Goal: Task Accomplishment & Management: Use online tool/utility

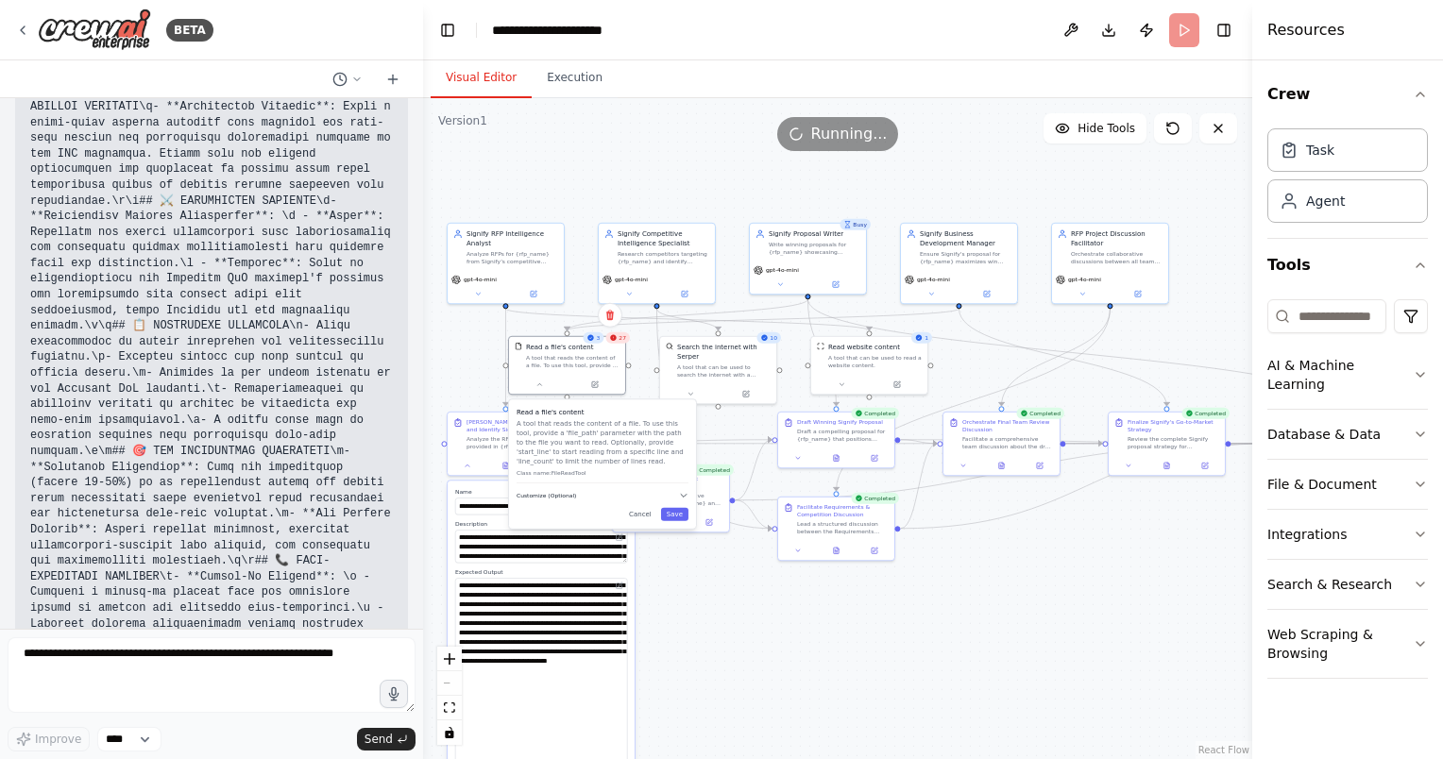
click at [593, 499] on button "Customize (Optional)" at bounding box center [602, 495] width 172 height 9
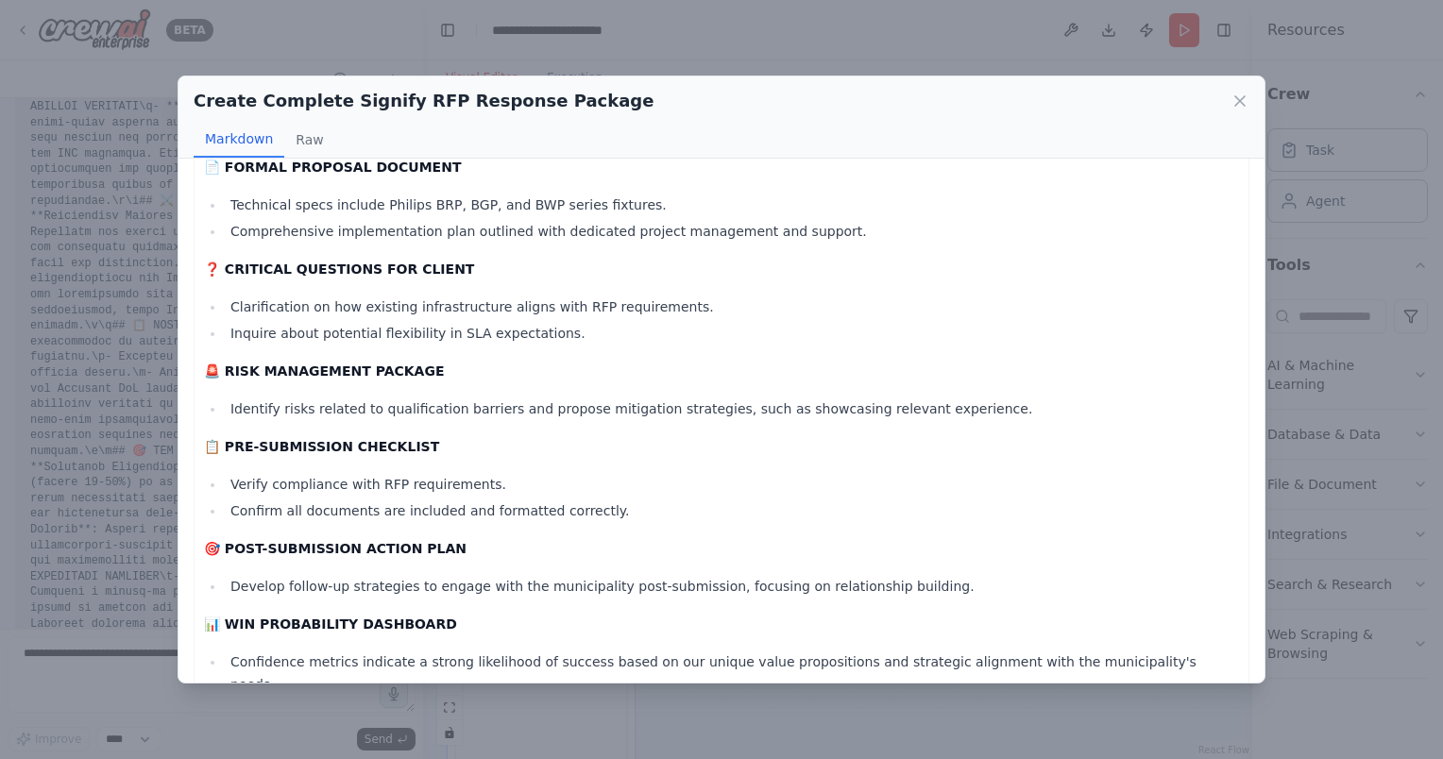
scroll to position [636, 0]
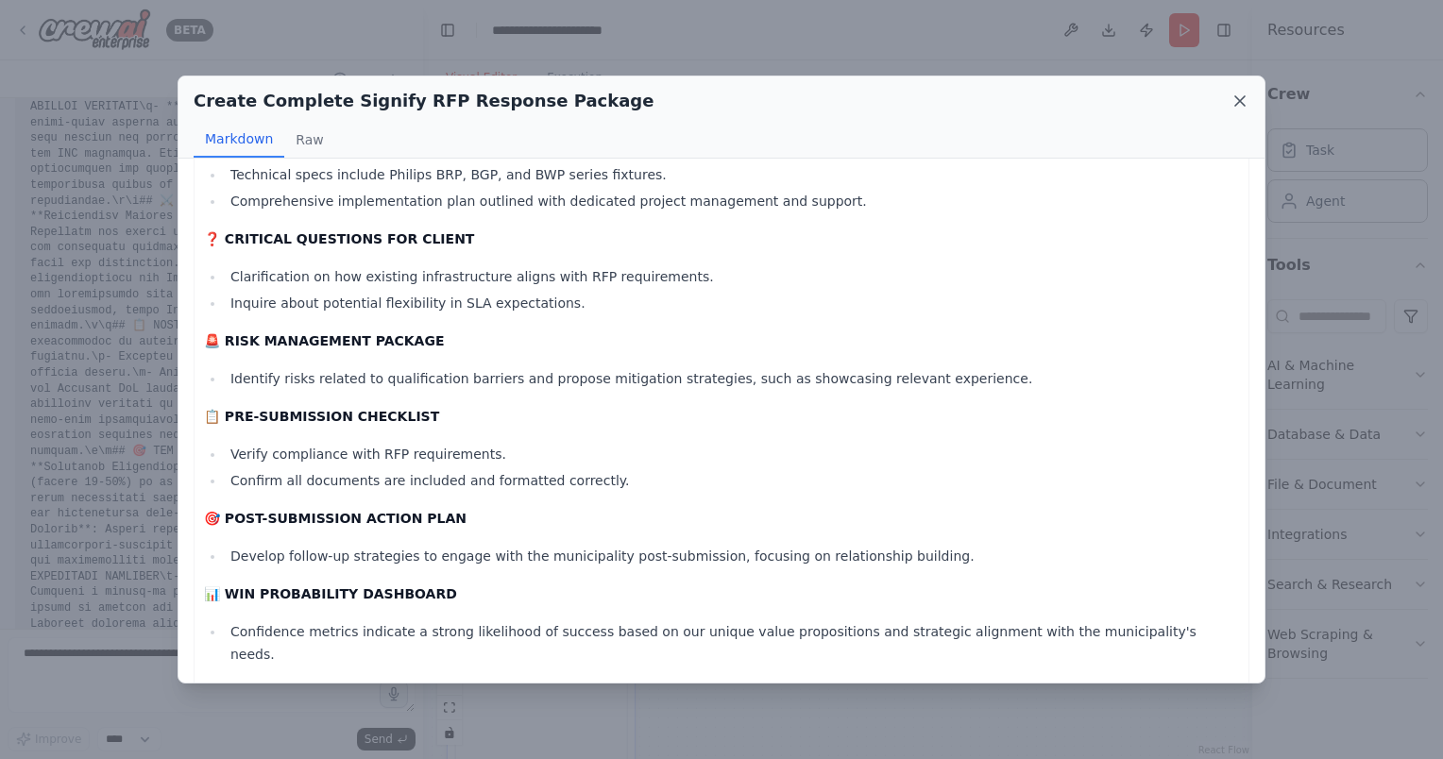
click at [1239, 98] on icon at bounding box center [1239, 101] width 19 height 19
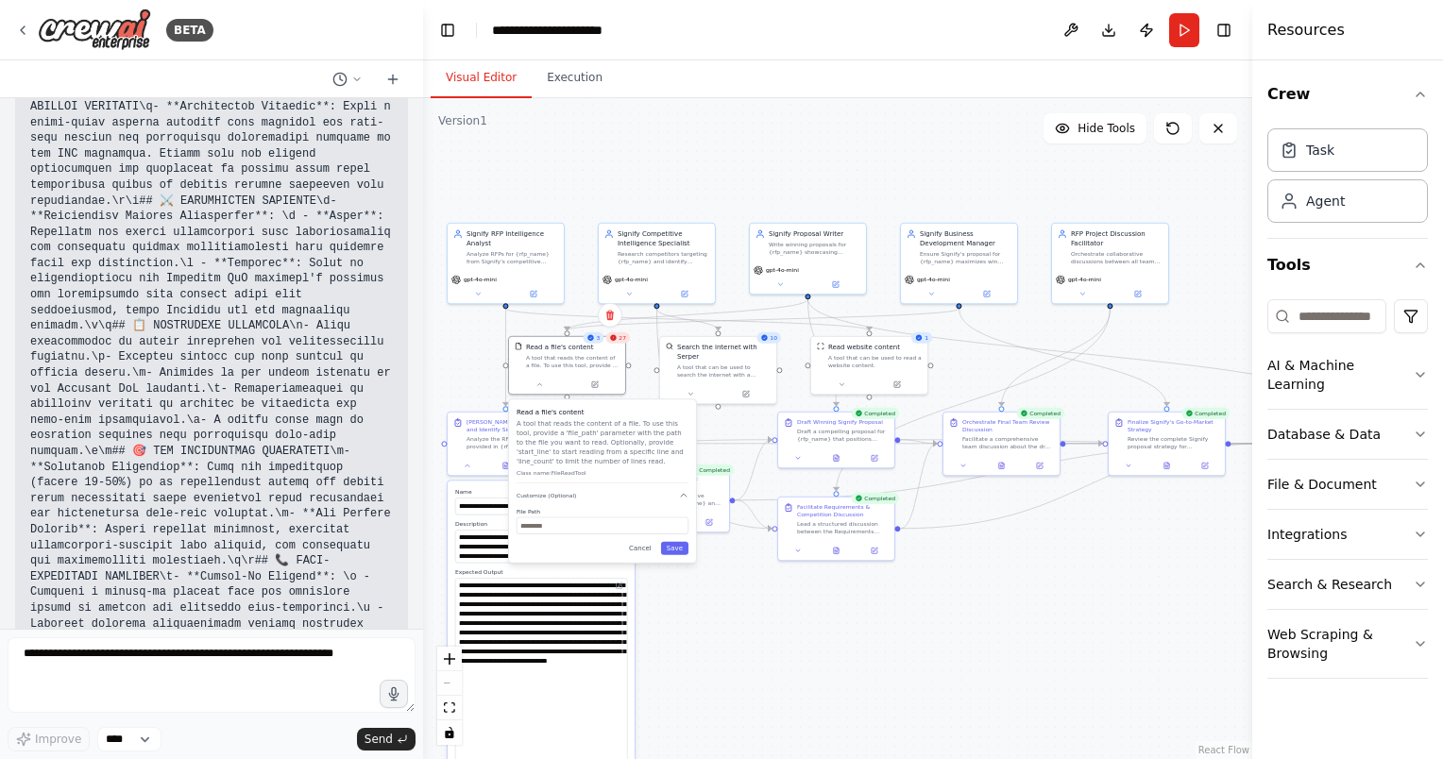
click at [1148, 544] on div ".deletable-edge-delete-btn { width: 20px; height: 20px; border: 0px solid #ffff…" at bounding box center [837, 428] width 829 height 661
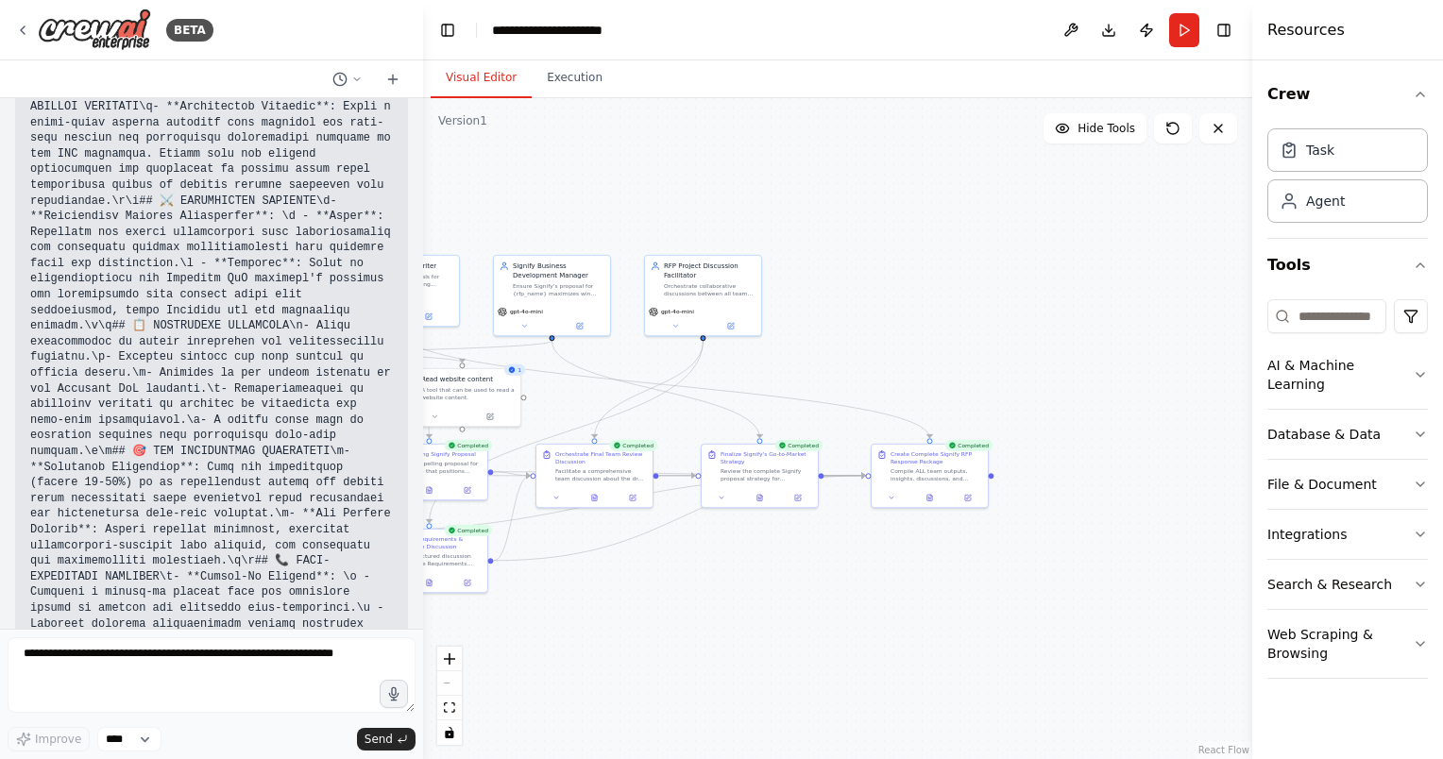
drag, startPoint x: 1193, startPoint y: 545, endPoint x: 782, endPoint y: 570, distance: 411.5
click at [776, 578] on div ".deletable-edge-delete-btn { width: 20px; height: 20px; border: 0px solid #ffff…" at bounding box center [837, 428] width 829 height 661
click at [927, 499] on button at bounding box center [921, 496] width 40 height 11
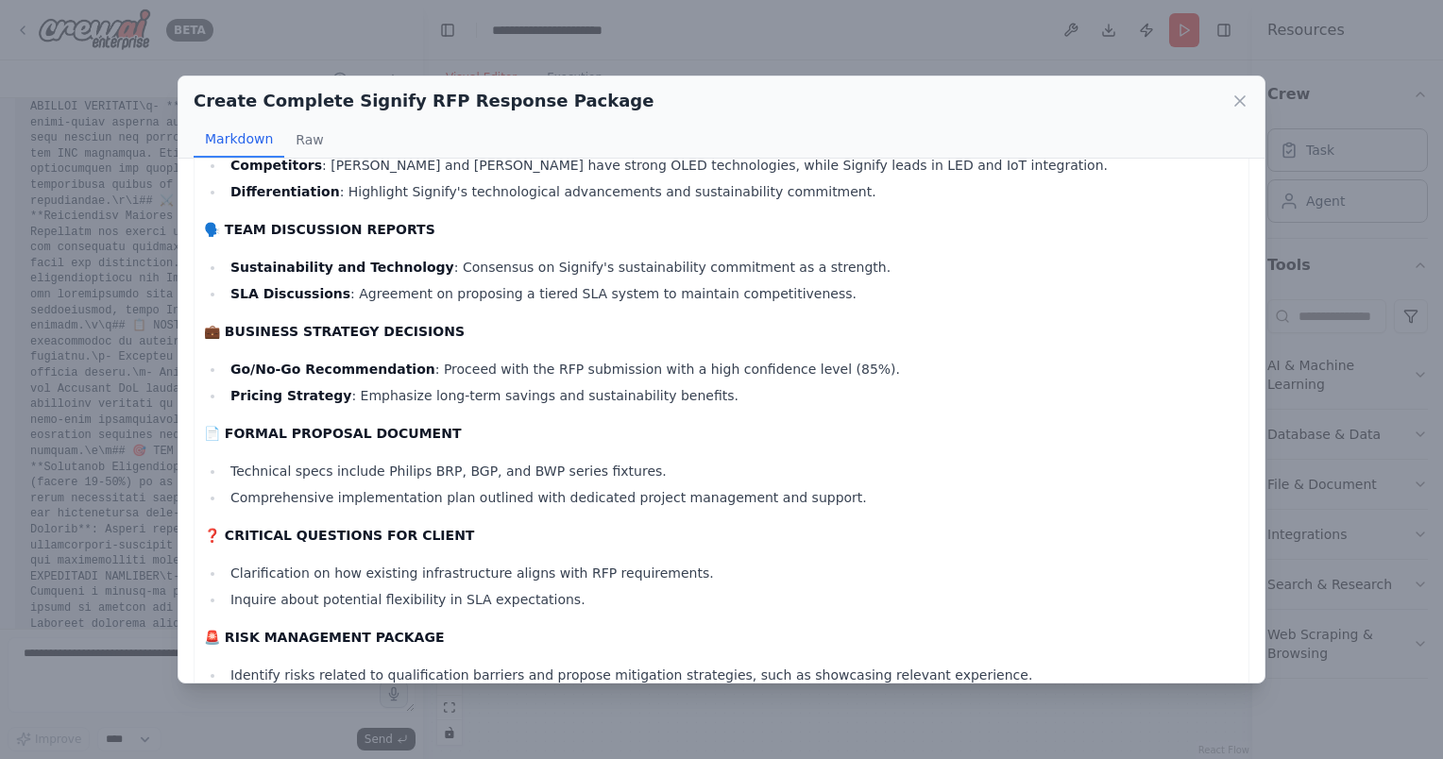
scroll to position [0, 0]
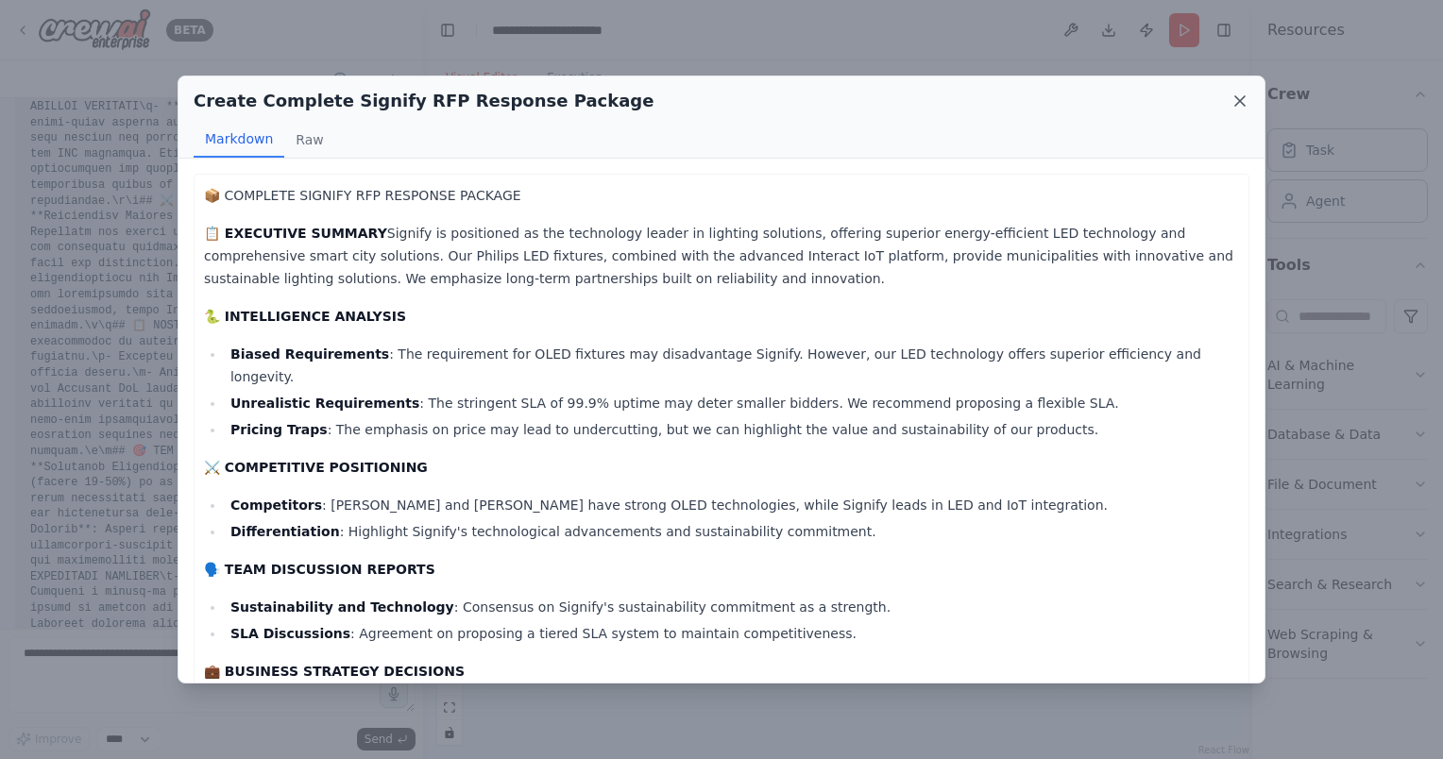
click at [1235, 105] on icon at bounding box center [1239, 101] width 19 height 19
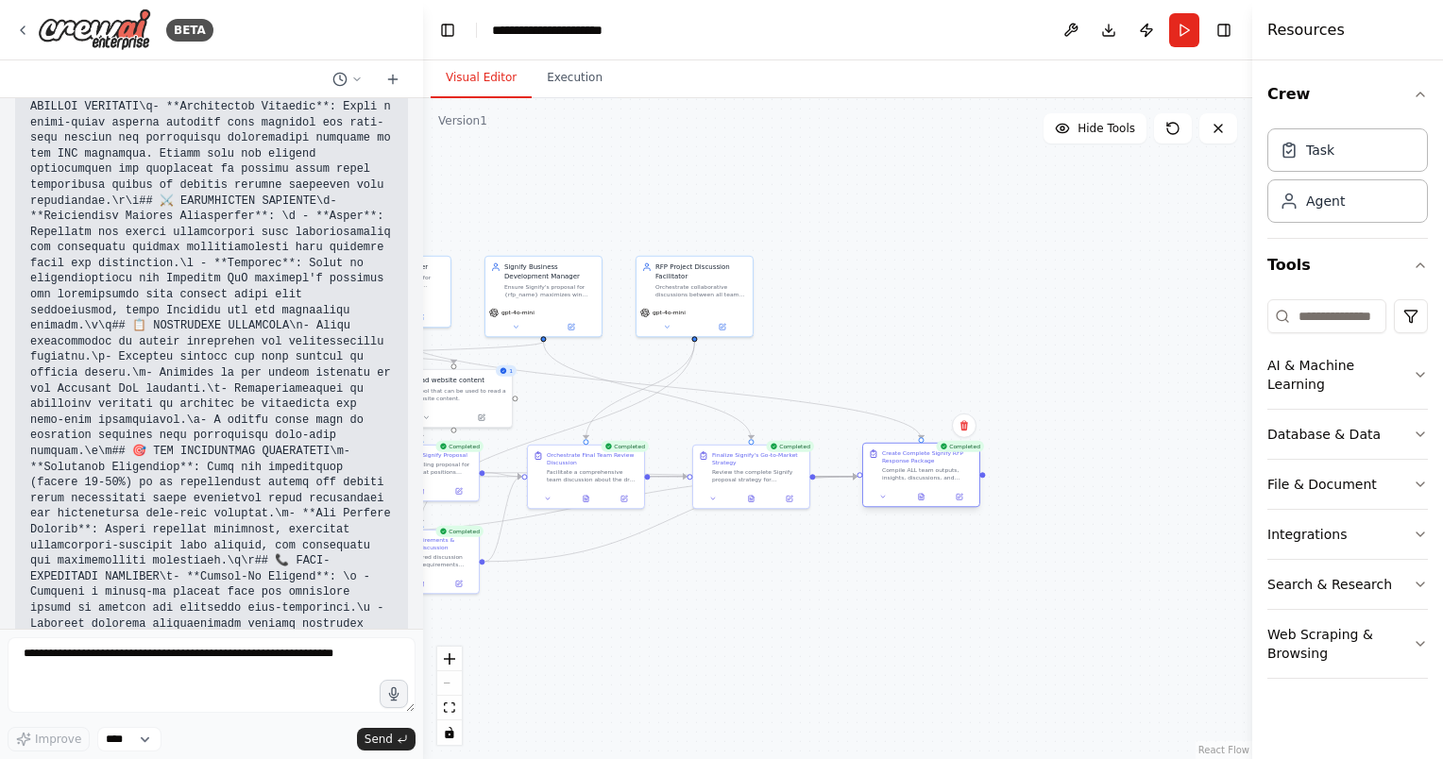
click at [888, 502] on div at bounding box center [921, 497] width 116 height 20
click at [886, 496] on icon at bounding box center [883, 497] width 8 height 8
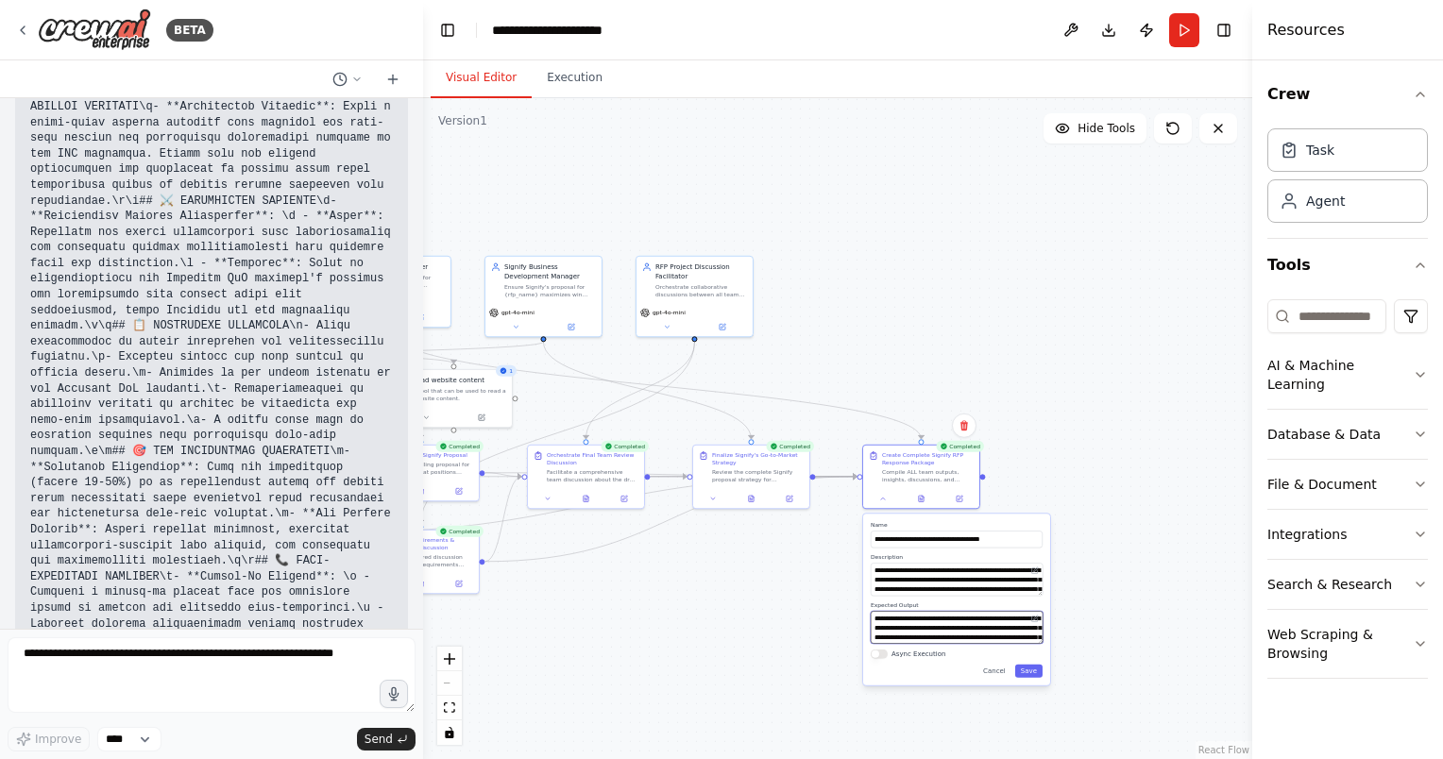
click at [923, 624] on textarea at bounding box center [957, 627] width 172 height 33
paste textarea "**********"
type textarea "**********"
click at [1039, 672] on button "Save" at bounding box center [1028, 671] width 27 height 13
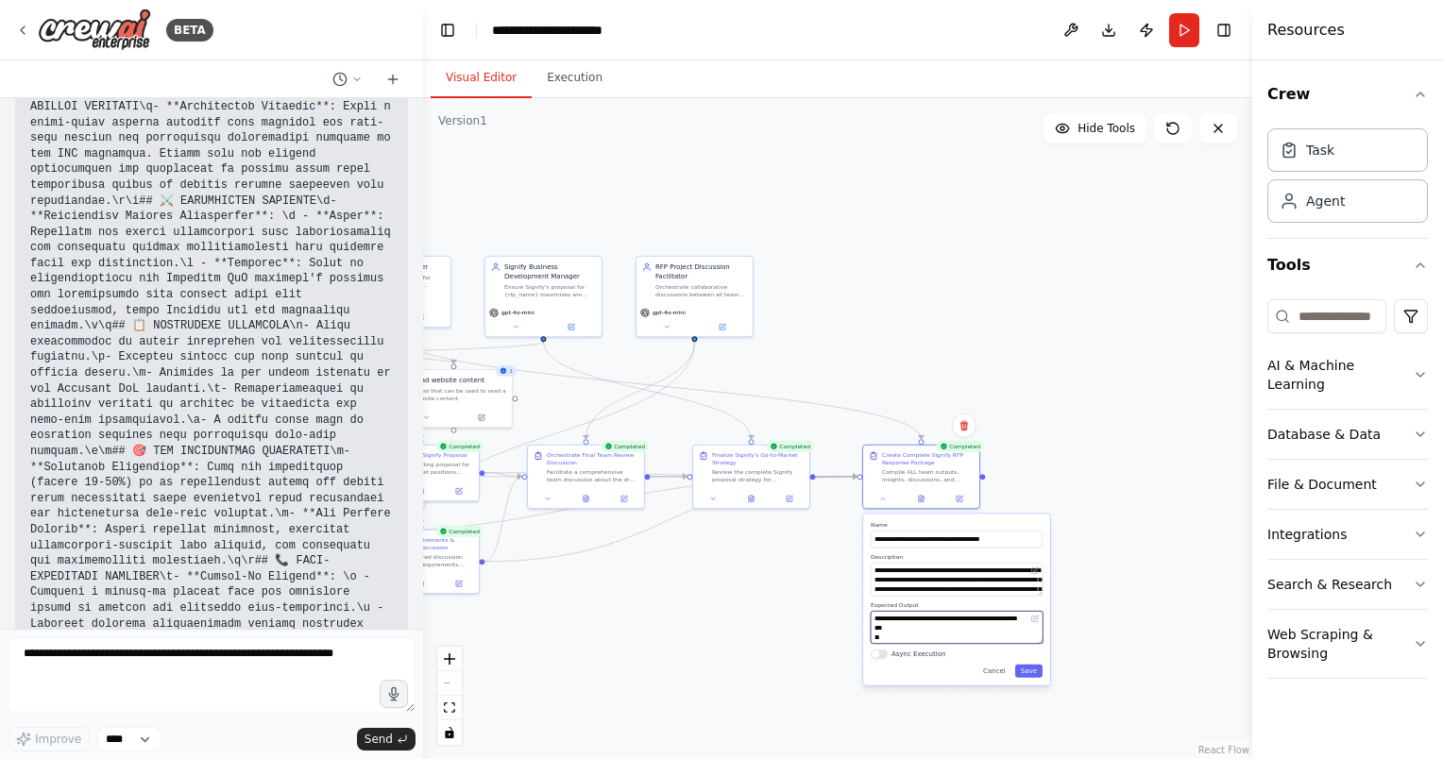
click at [878, 630] on textarea at bounding box center [957, 627] width 172 height 33
click at [881, 635] on textarea at bounding box center [957, 627] width 172 height 33
click at [1026, 665] on button "Save" at bounding box center [1028, 671] width 27 height 13
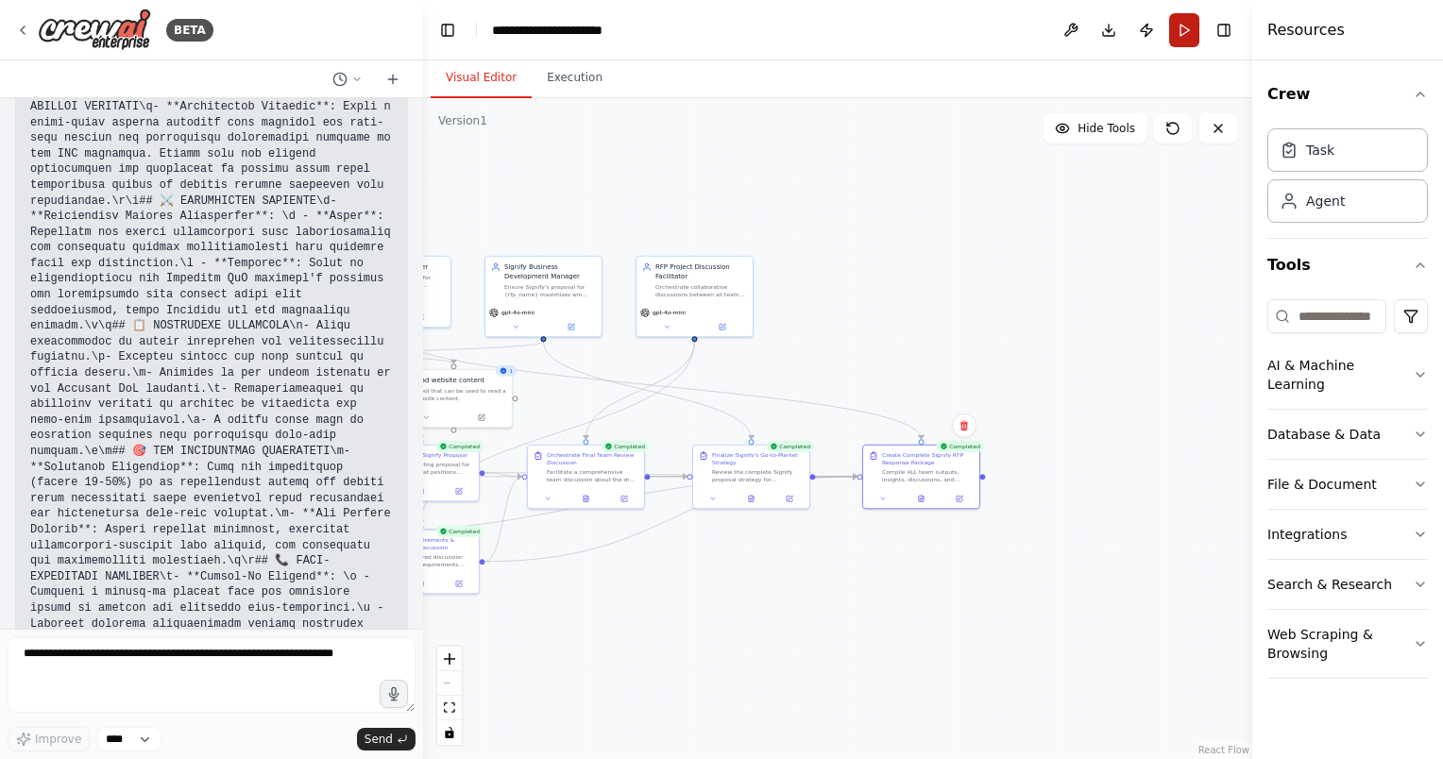
click at [1184, 30] on button "Run" at bounding box center [1184, 30] width 30 height 34
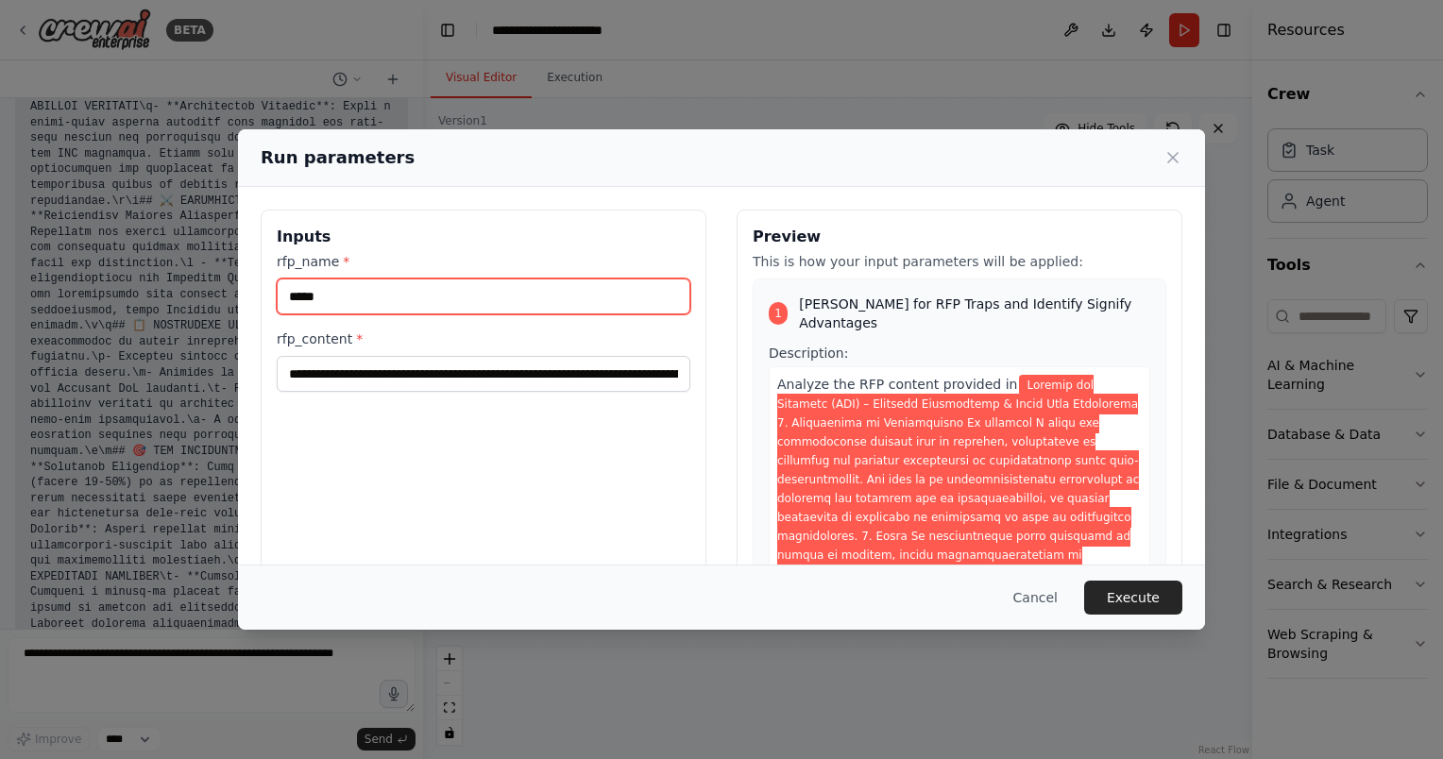
click at [511, 291] on input "*****" at bounding box center [484, 297] width 414 height 36
type input "*****"
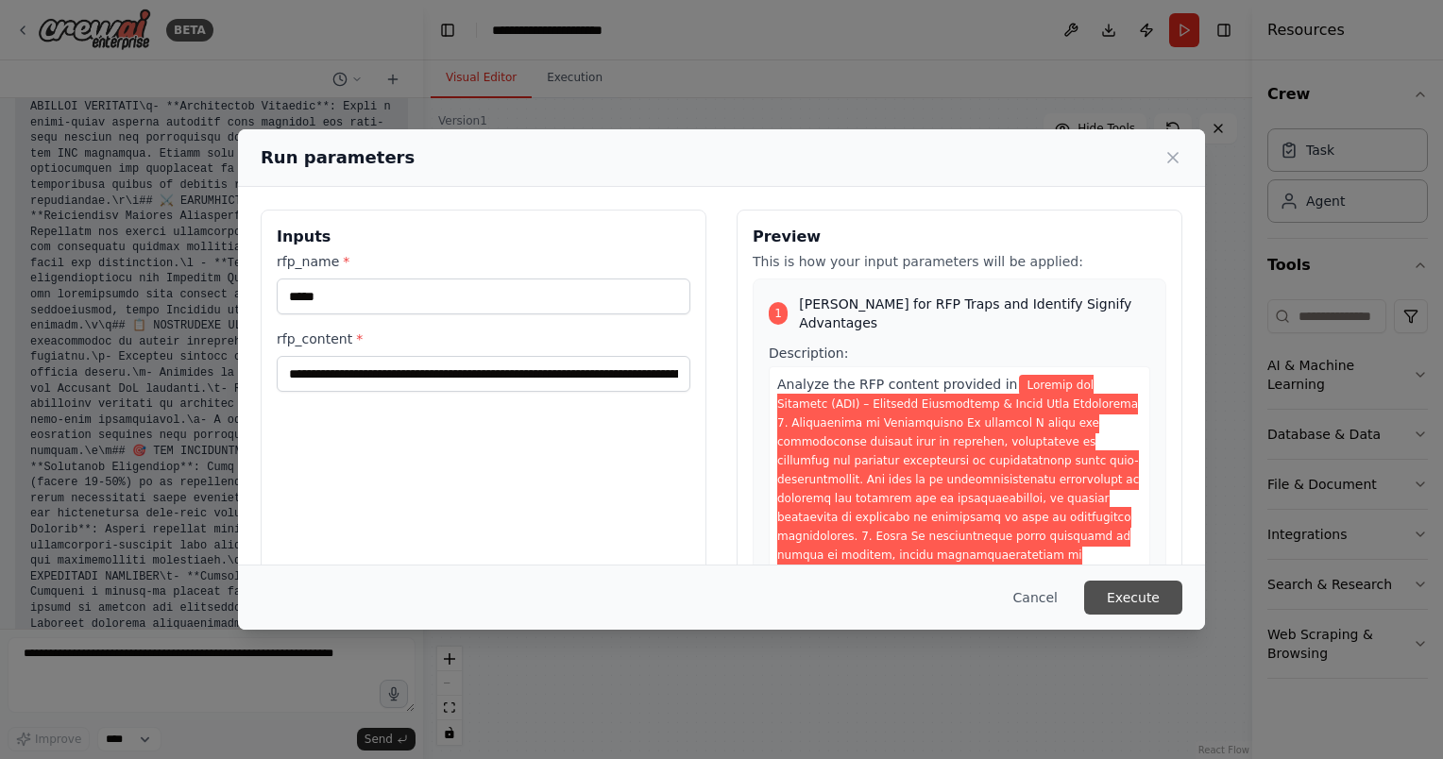
click at [1118, 603] on button "Execute" at bounding box center [1133, 598] width 98 height 34
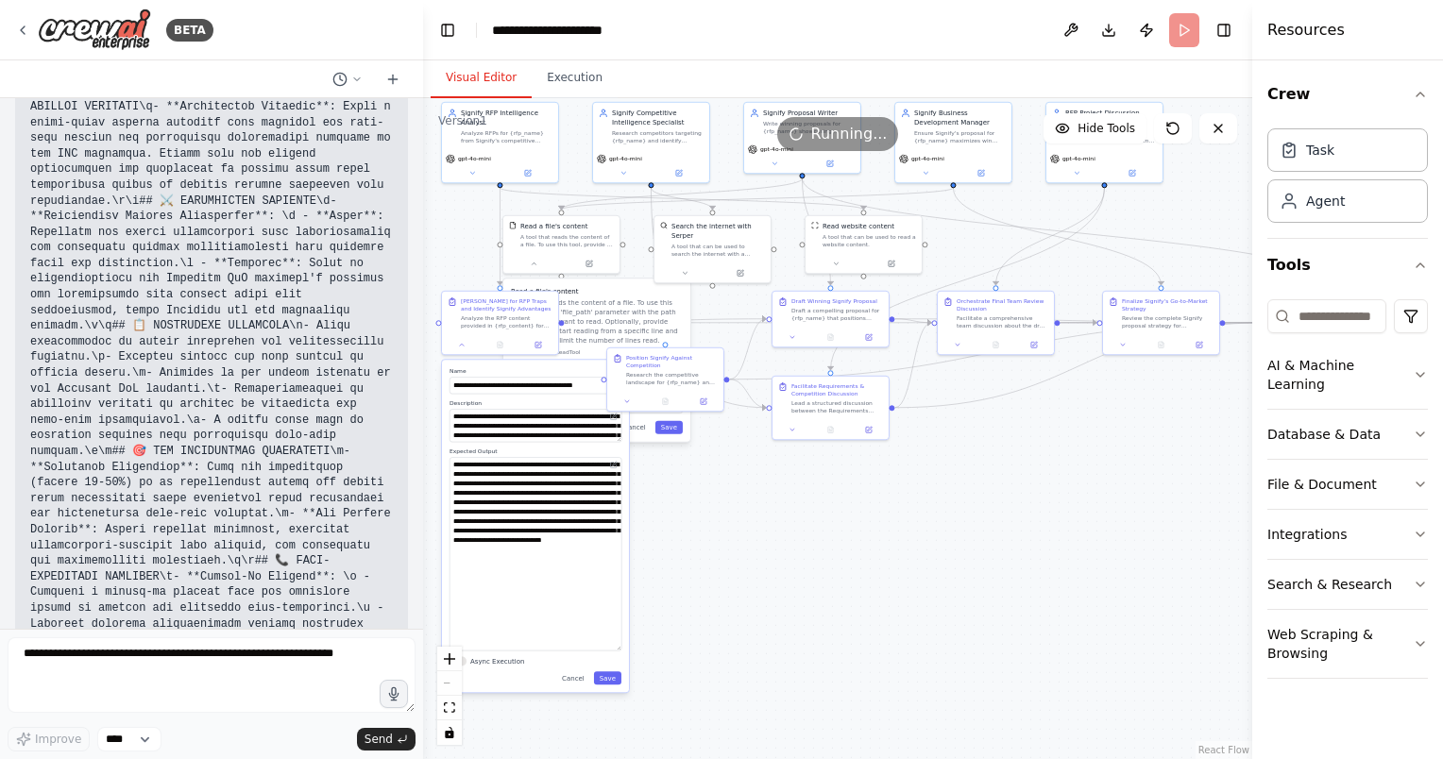
drag, startPoint x: 706, startPoint y: 625, endPoint x: 1081, endPoint y: 400, distance: 437.1
click at [1081, 400] on div ".deletable-edge-delete-btn { width: 20px; height: 20px; border: 0px solid #ffff…" at bounding box center [837, 428] width 829 height 661
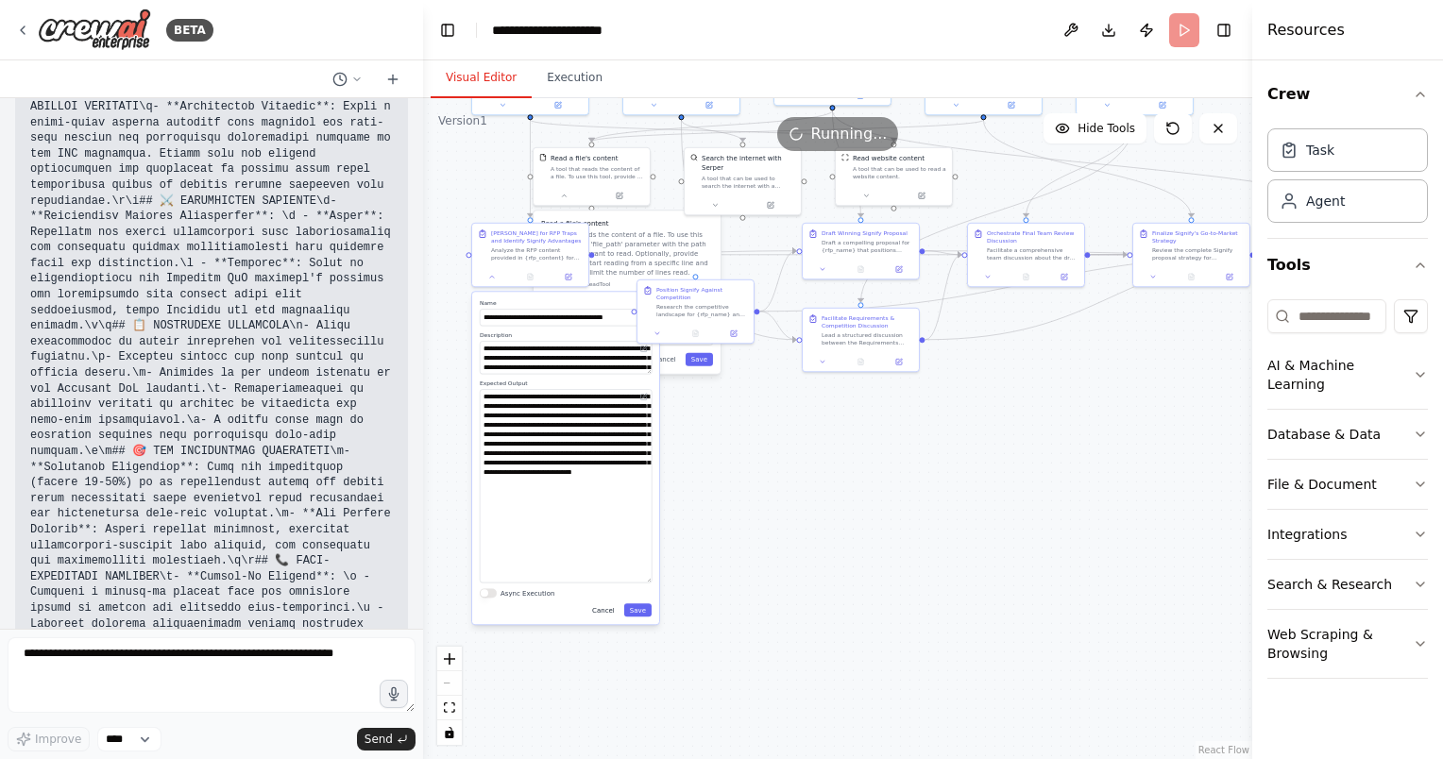
click at [605, 613] on button "Cancel" at bounding box center [603, 609] width 34 height 13
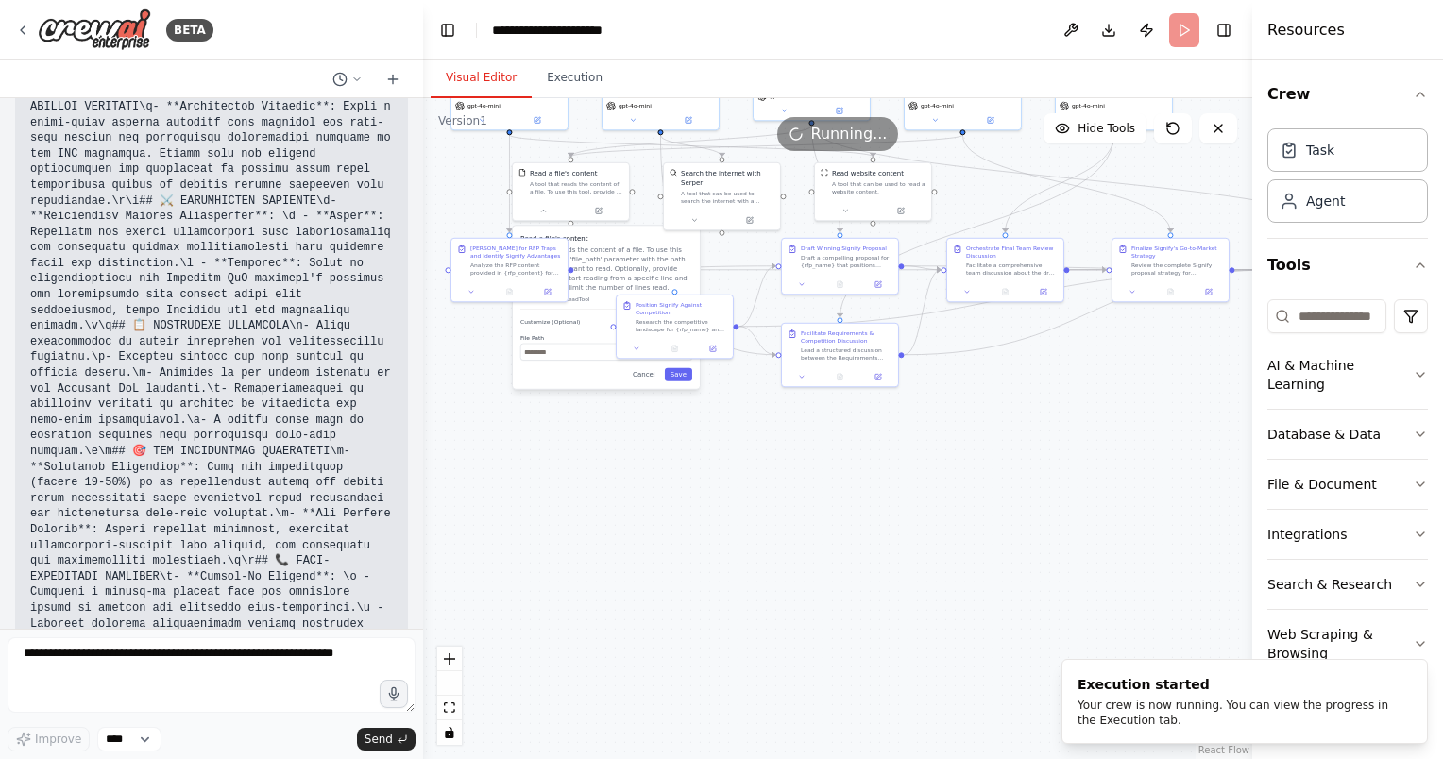
drag, startPoint x: 981, startPoint y: 495, endPoint x: 818, endPoint y: 571, distance: 180.4
click at [818, 570] on div ".deletable-edge-delete-btn { width: 20px; height: 20px; border: 0px solid #ffff…" at bounding box center [837, 428] width 829 height 661
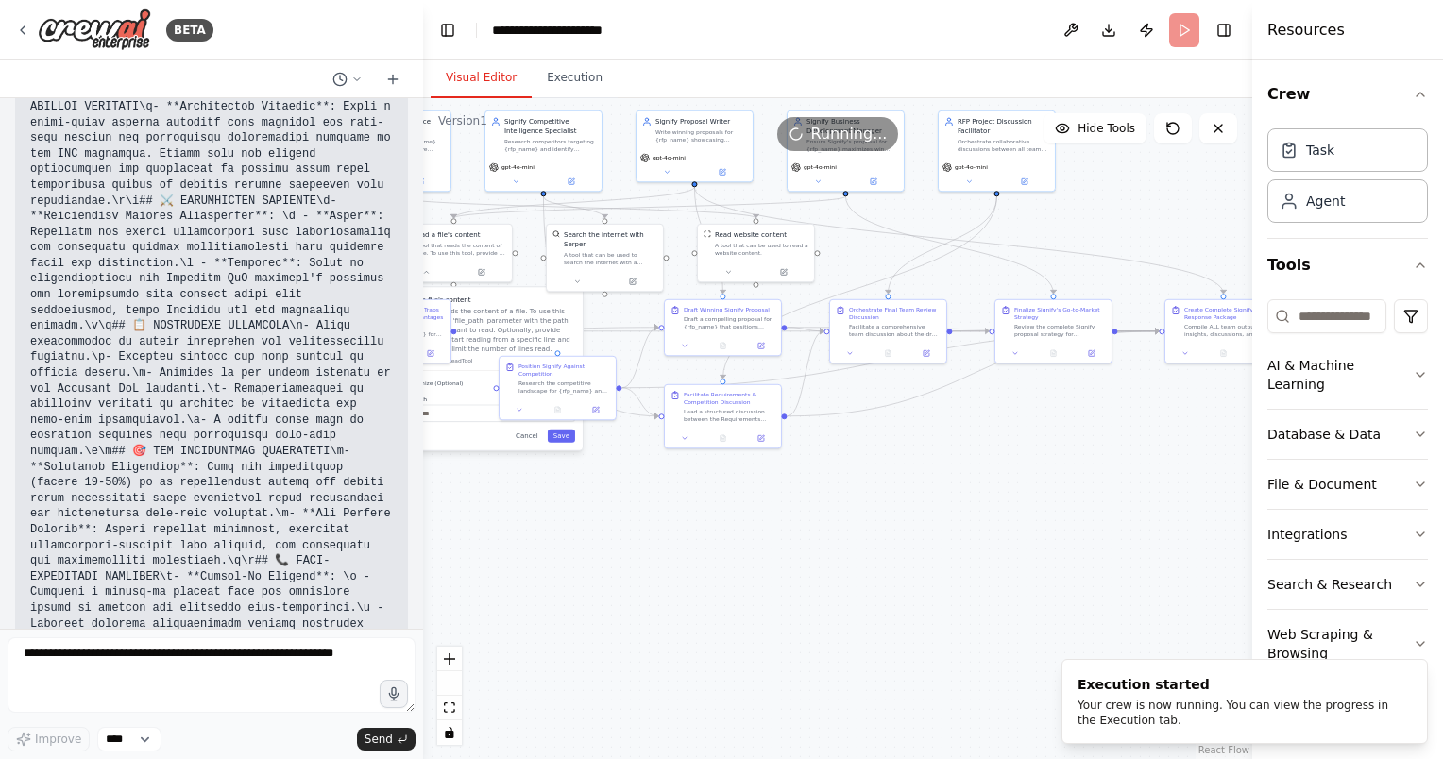
drag, startPoint x: 869, startPoint y: 529, endPoint x: 993, endPoint y: 540, distance: 125.2
click at [993, 540] on div ".deletable-edge-delete-btn { width: 20px; height: 20px; border: 0px solid #ffff…" at bounding box center [837, 428] width 829 height 661
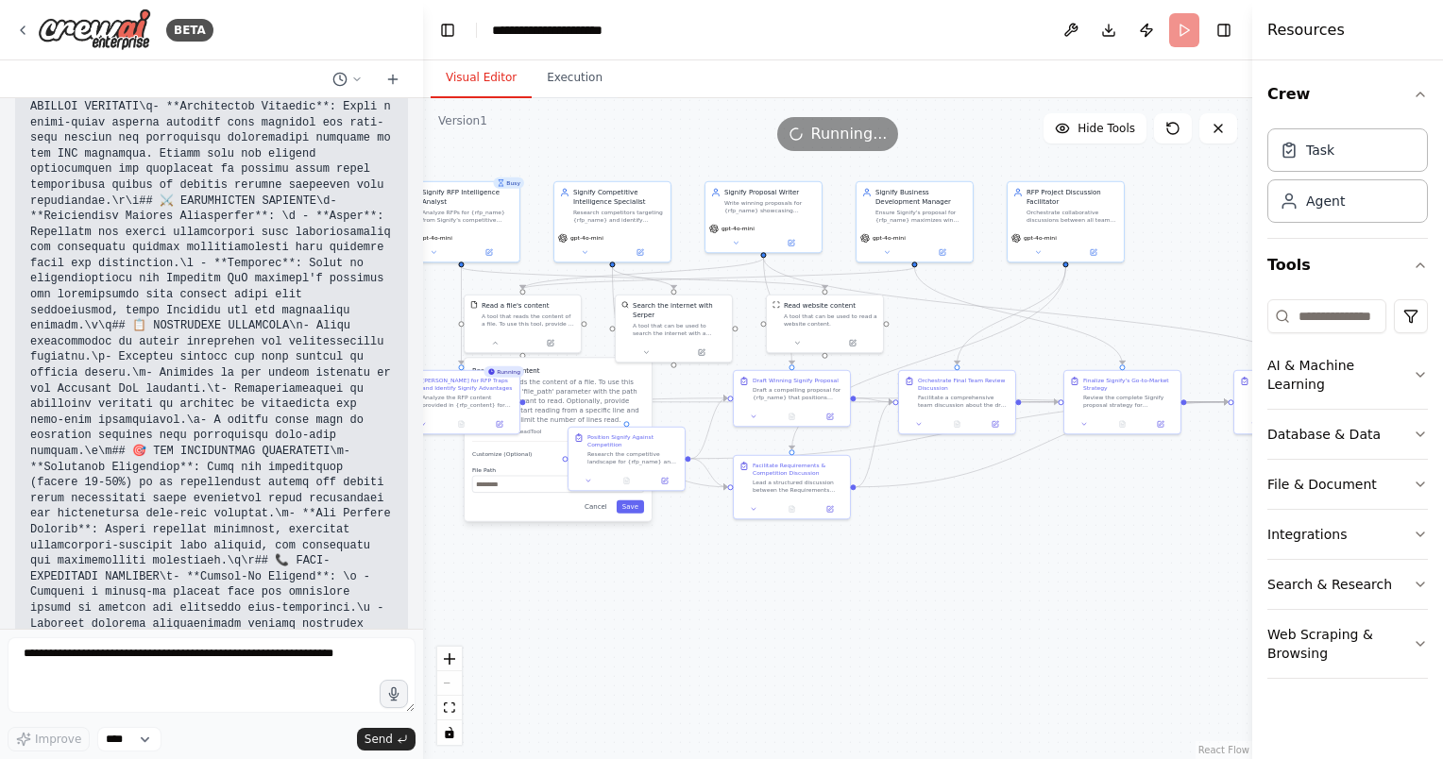
drag, startPoint x: 1007, startPoint y: 464, endPoint x: 964, endPoint y: 524, distance: 73.9
click at [964, 524] on div ".deletable-edge-delete-btn { width: 20px; height: 20px; border: 0px solid #ffff…" at bounding box center [837, 428] width 829 height 661
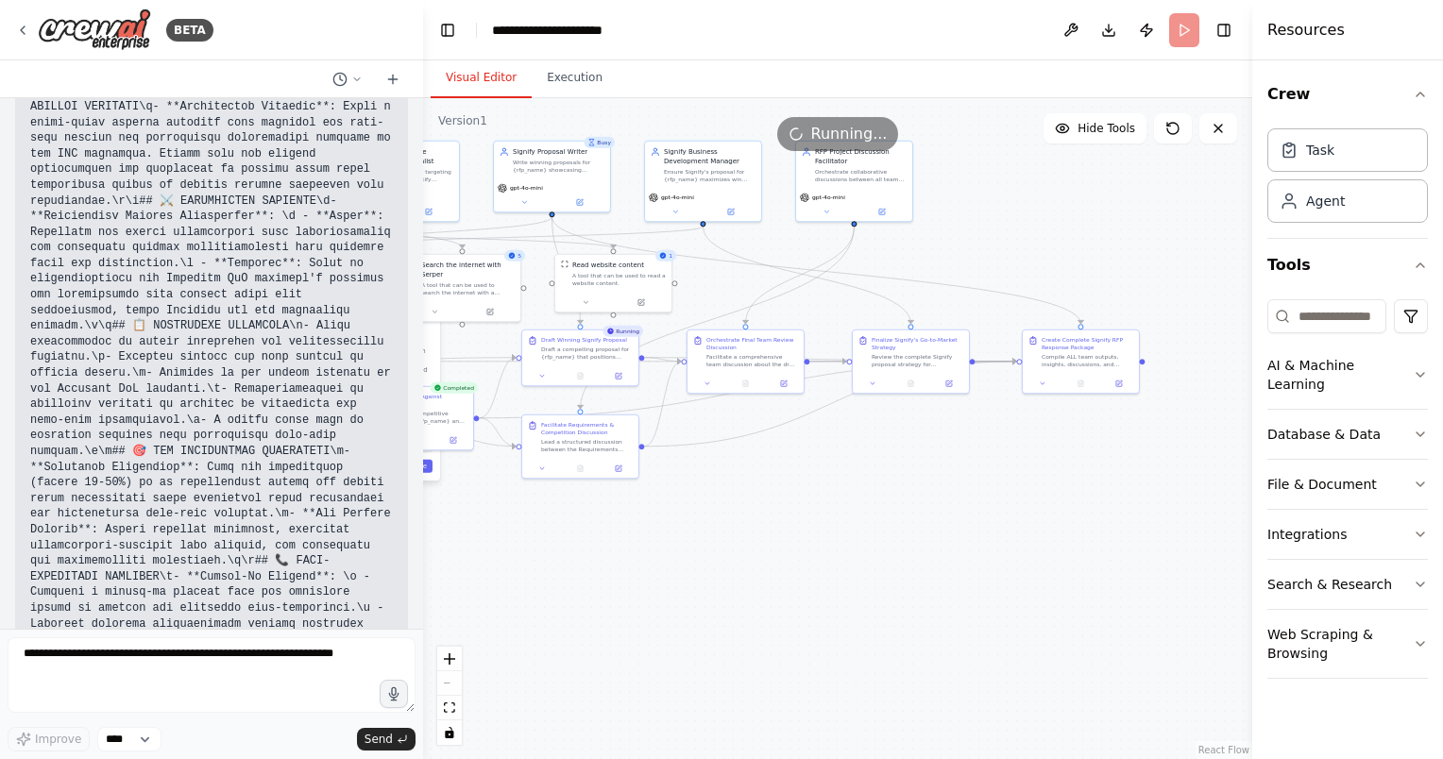
drag, startPoint x: 1051, startPoint y: 549, endPoint x: 839, endPoint y: 508, distance: 215.4
click at [839, 508] on div ".deletable-edge-delete-btn { width: 20px; height: 20px; border: 0px solid #ffff…" at bounding box center [837, 428] width 829 height 661
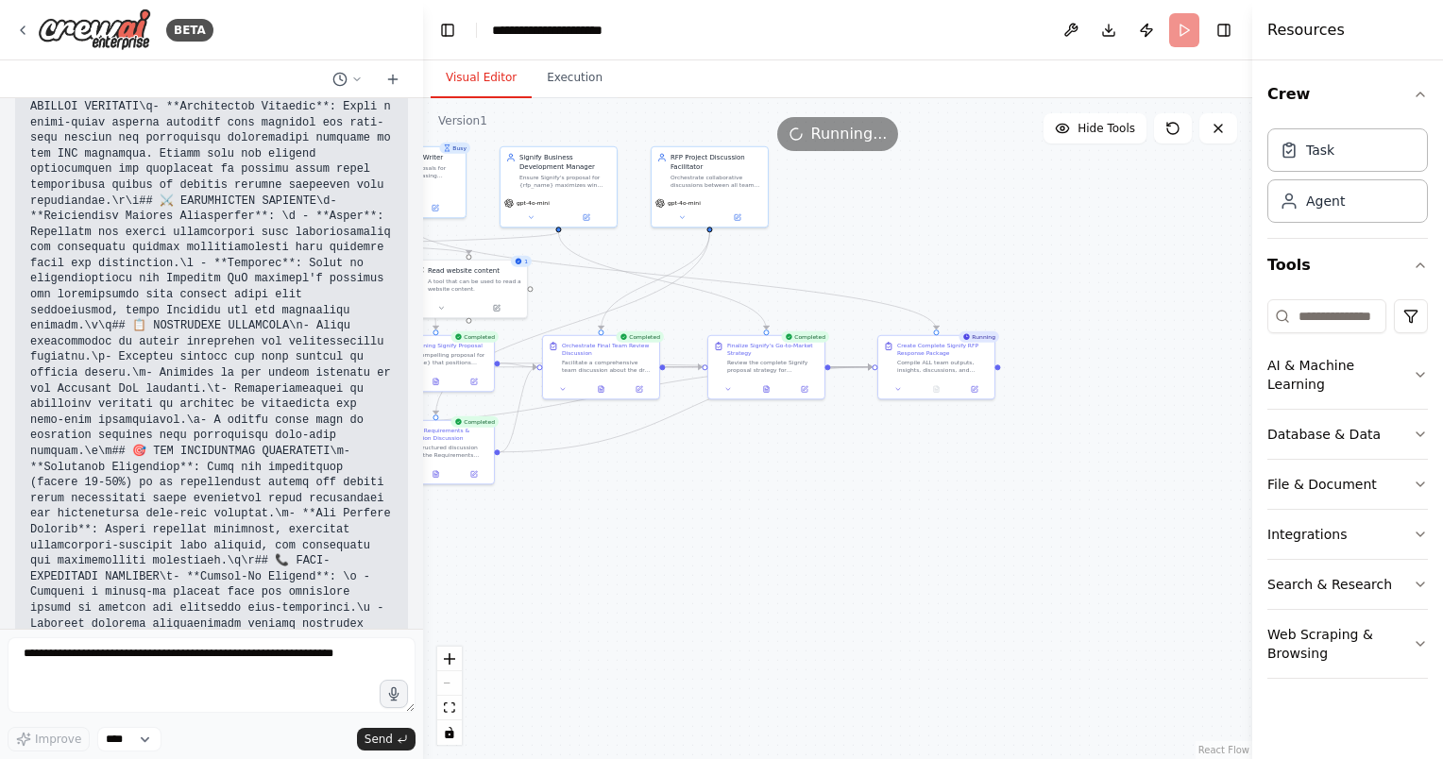
drag, startPoint x: 1029, startPoint y: 523, endPoint x: 883, endPoint y: 529, distance: 146.5
click at [883, 529] on div ".deletable-edge-delete-btn { width: 20px; height: 20px; border: 0px solid #ffff…" at bounding box center [837, 428] width 829 height 661
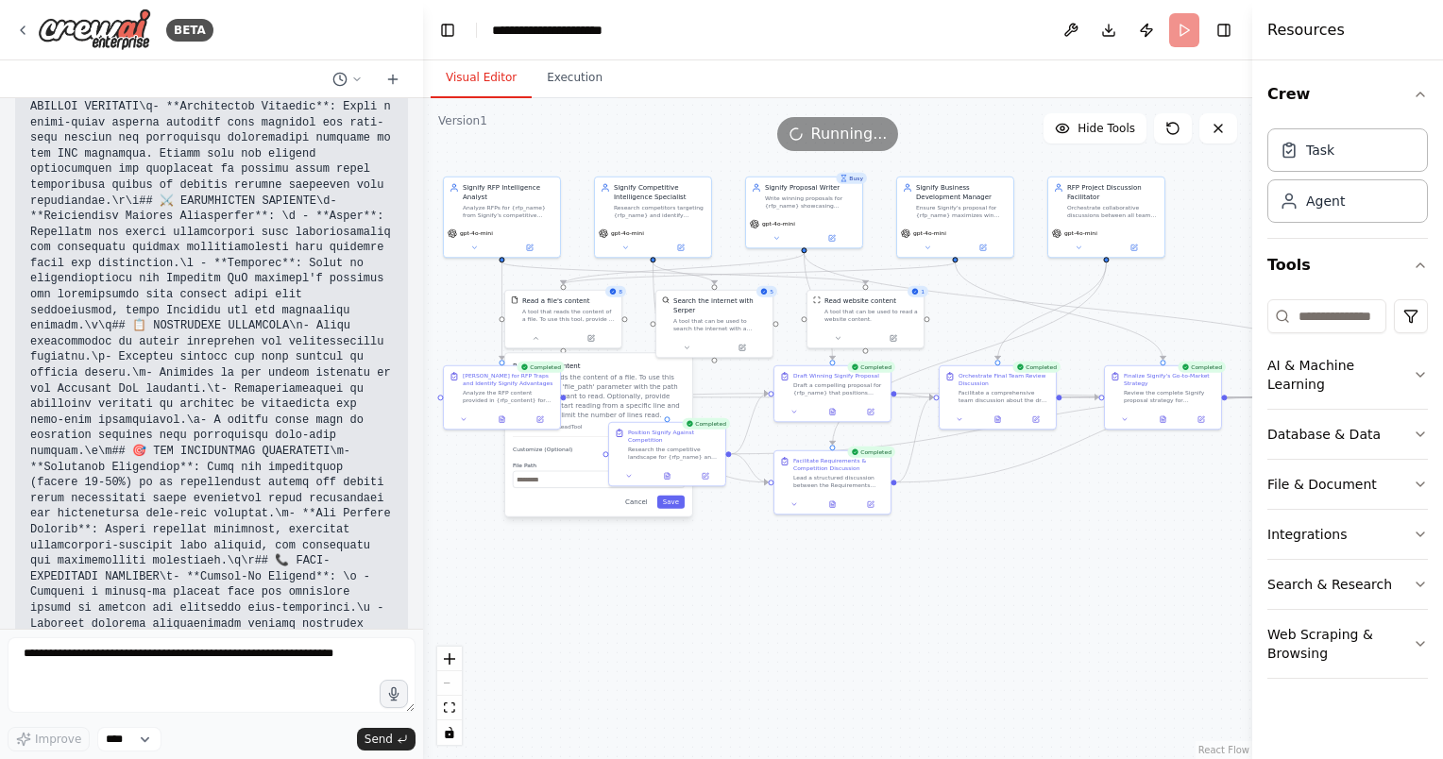
drag, startPoint x: 787, startPoint y: 567, endPoint x: 1186, endPoint y: 597, distance: 399.6
click at [1186, 597] on div ".deletable-edge-delete-btn { width: 20px; height: 20px; border: 0px solid #ffff…" at bounding box center [837, 428] width 829 height 661
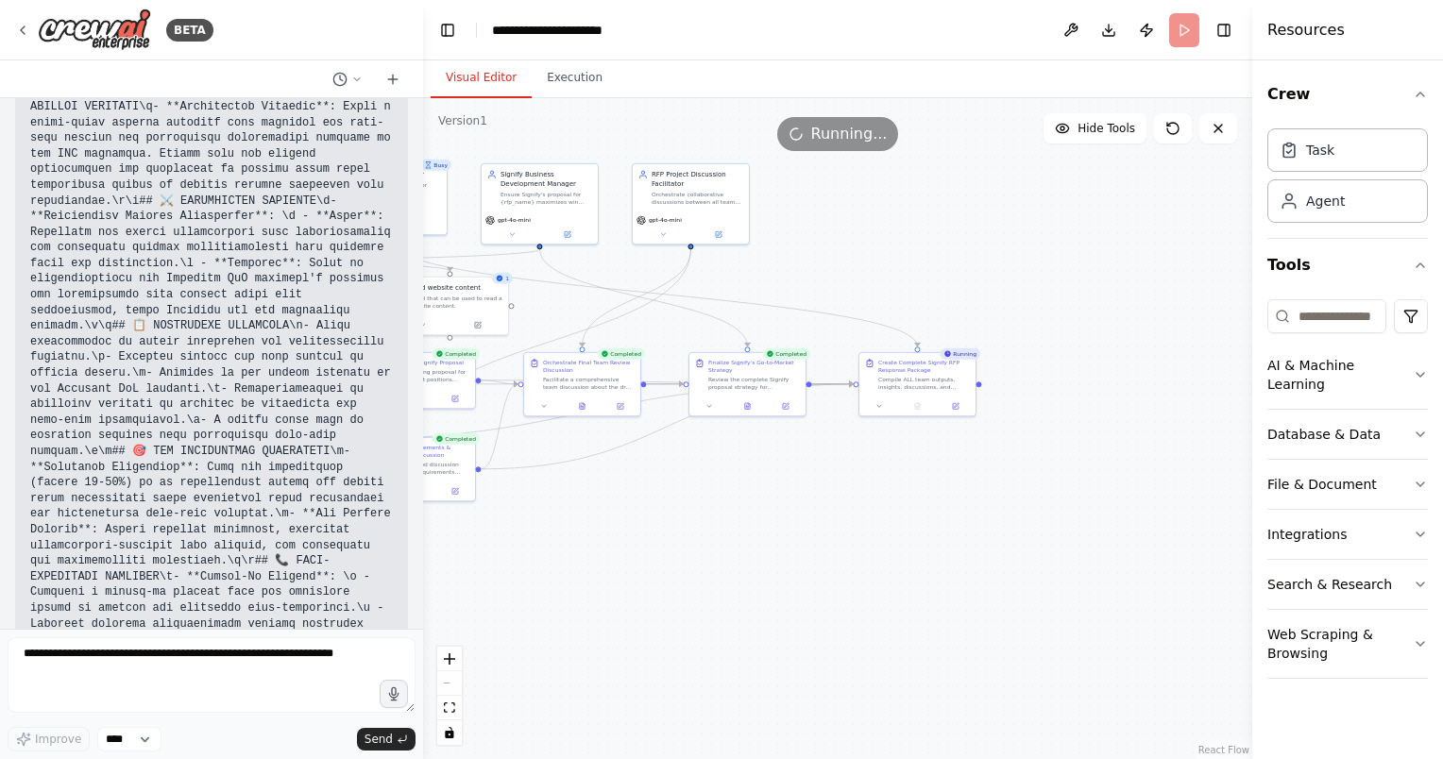
drag, startPoint x: 971, startPoint y: 565, endPoint x: 442, endPoint y: 536, distance: 529.5
click at [443, 536] on div ".deletable-edge-delete-btn { width: 20px; height: 20px; border: 0px solid #ffff…" at bounding box center [837, 428] width 829 height 661
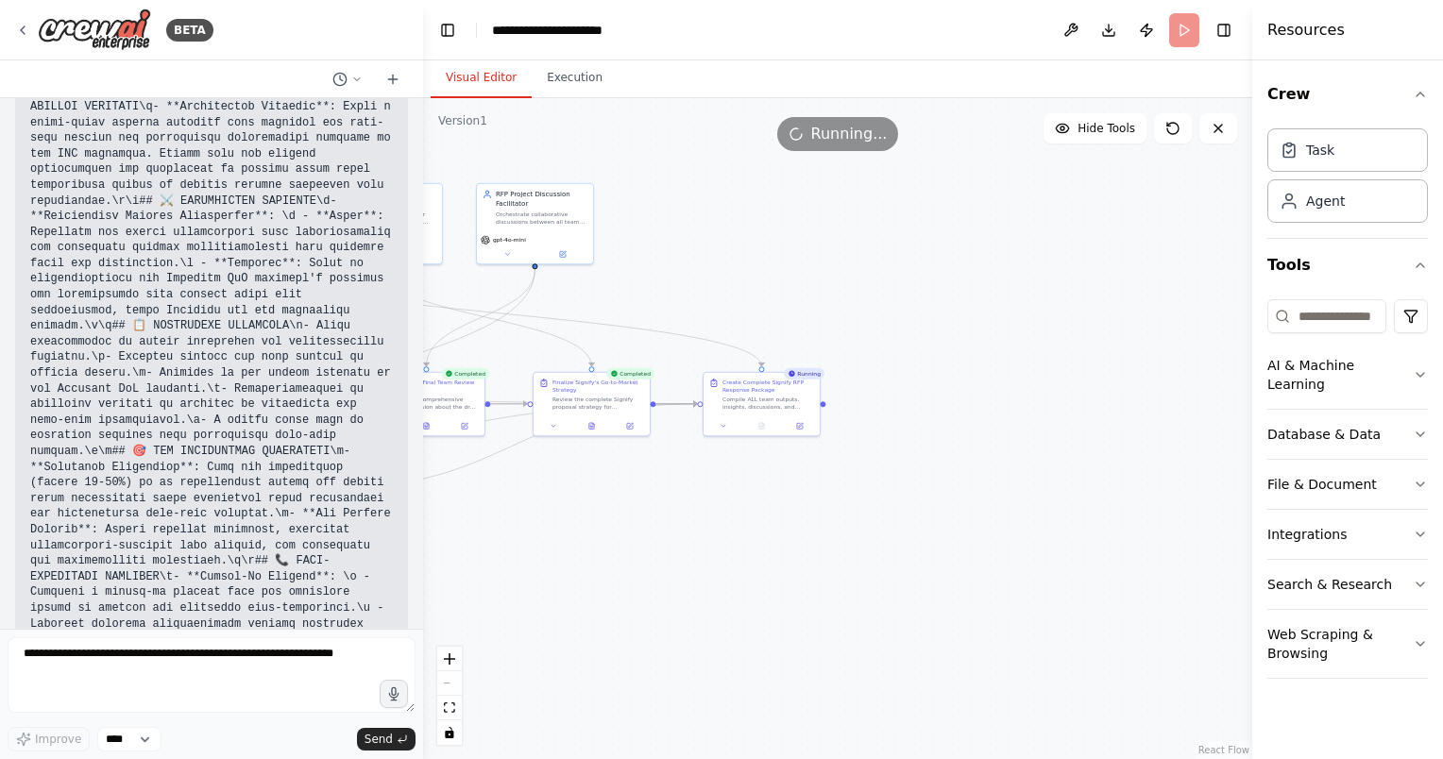
drag, startPoint x: 1051, startPoint y: 267, endPoint x: 1007, endPoint y: 302, distance: 55.7
click at [1007, 302] on div ".deletable-edge-delete-btn { width: 20px; height: 20px; border: 0px solid #ffff…" at bounding box center [837, 428] width 829 height 661
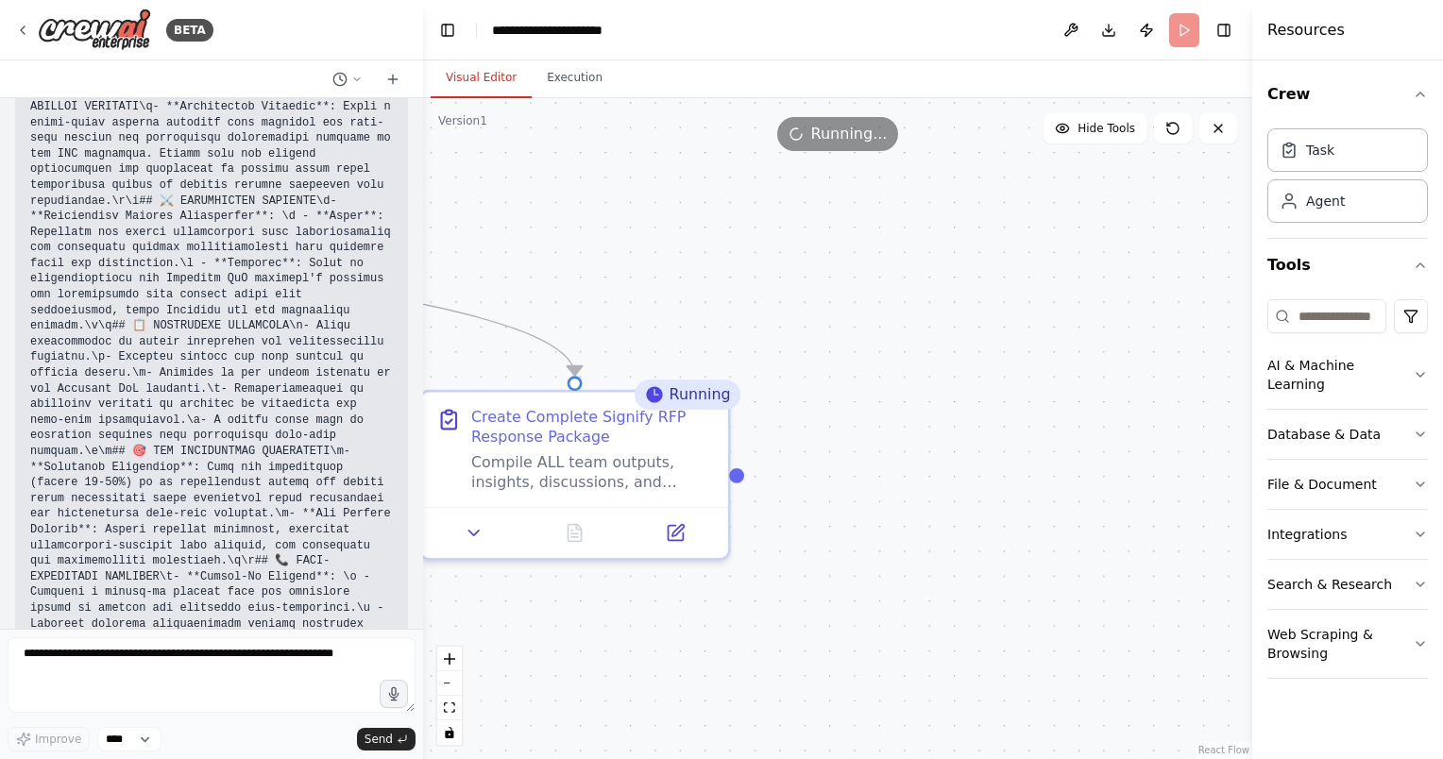
drag, startPoint x: 852, startPoint y: 366, endPoint x: 935, endPoint y: 364, distance: 83.1
click at [935, 364] on div ".deletable-edge-delete-btn { width: 20px; height: 20px; border: 0px solid #ffff…" at bounding box center [837, 428] width 829 height 661
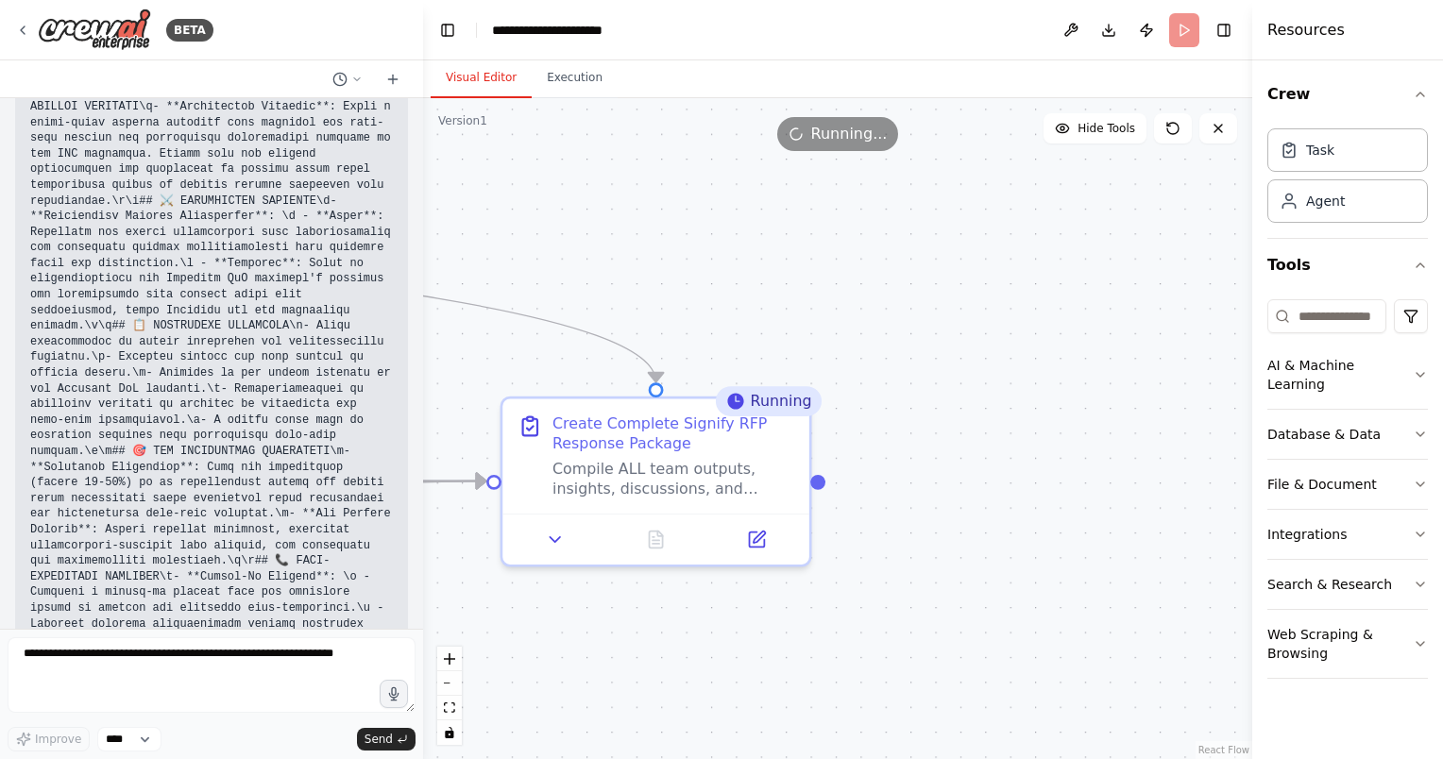
drag, startPoint x: 906, startPoint y: 352, endPoint x: 990, endPoint y: 359, distance: 83.4
click at [990, 359] on div ".deletable-edge-delete-btn { width: 20px; height: 20px; border: 0px solid #ffff…" at bounding box center [837, 428] width 829 height 661
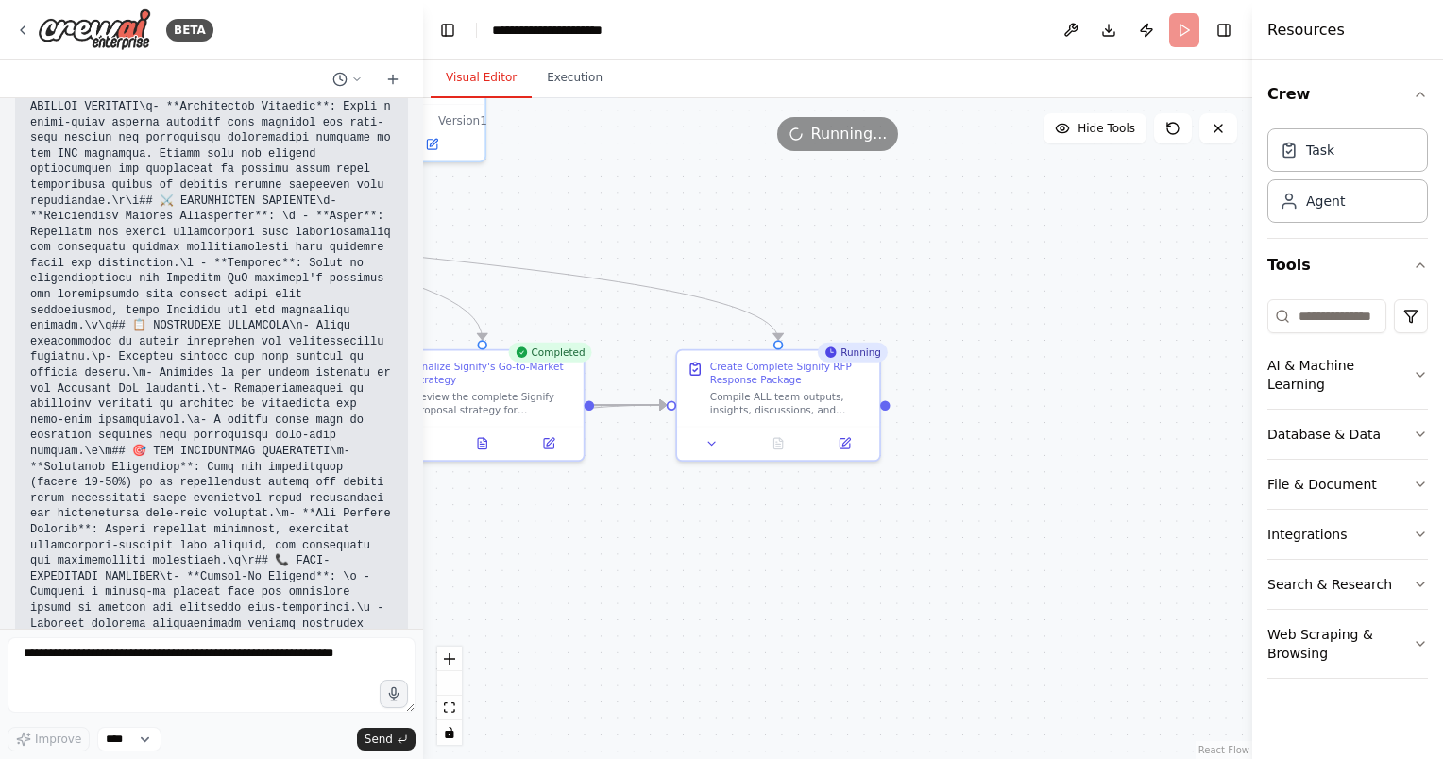
drag, startPoint x: 903, startPoint y: 333, endPoint x: 924, endPoint y: 395, distance: 65.1
click at [942, 321] on div ".deletable-edge-delete-btn { width: 20px; height: 20px; border: 0px solid #ffff…" at bounding box center [837, 428] width 829 height 661
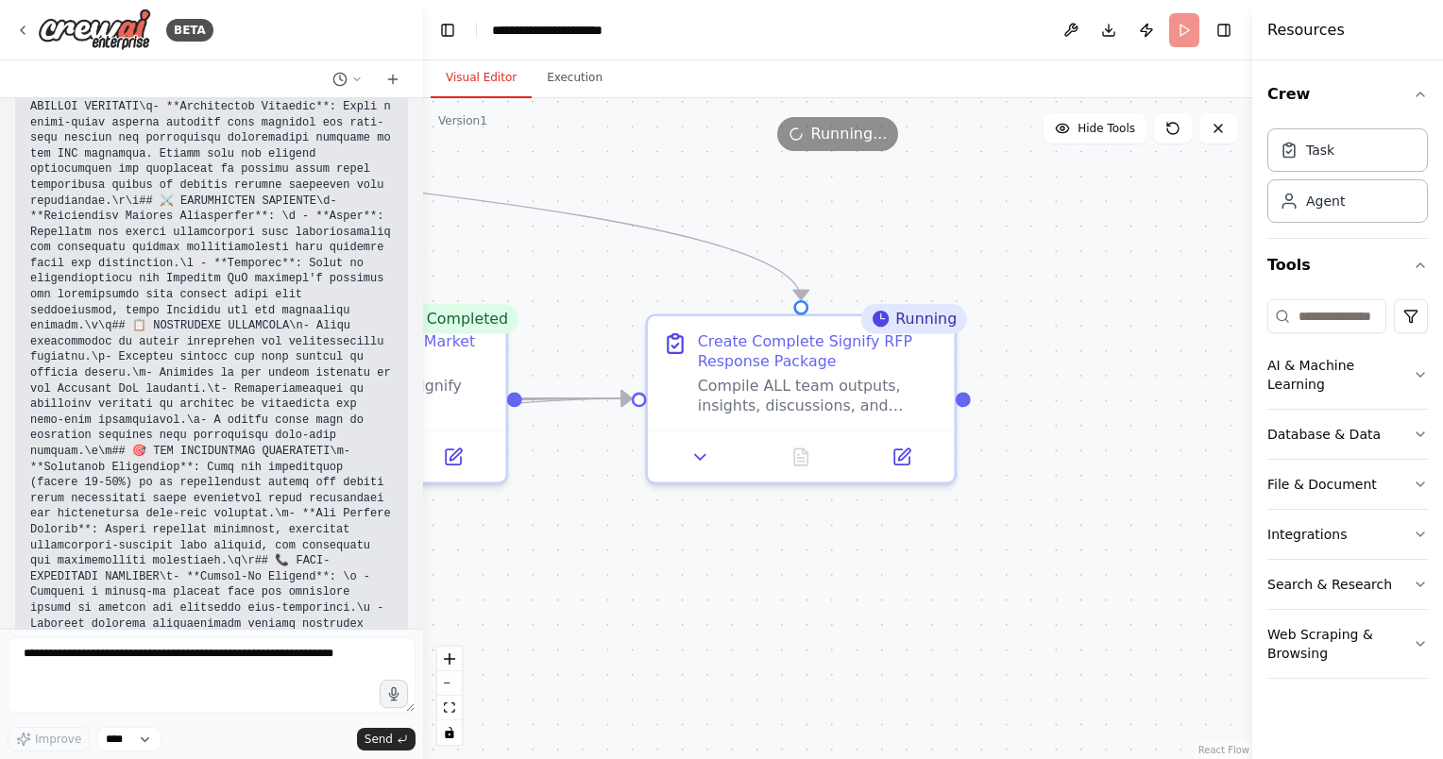
drag, startPoint x: 1070, startPoint y: 395, endPoint x: 1080, endPoint y: 392, distance: 10.8
click at [1079, 393] on div ".deletable-edge-delete-btn { width: 20px; height: 20px; border: 0px solid #ffff…" at bounding box center [837, 428] width 829 height 661
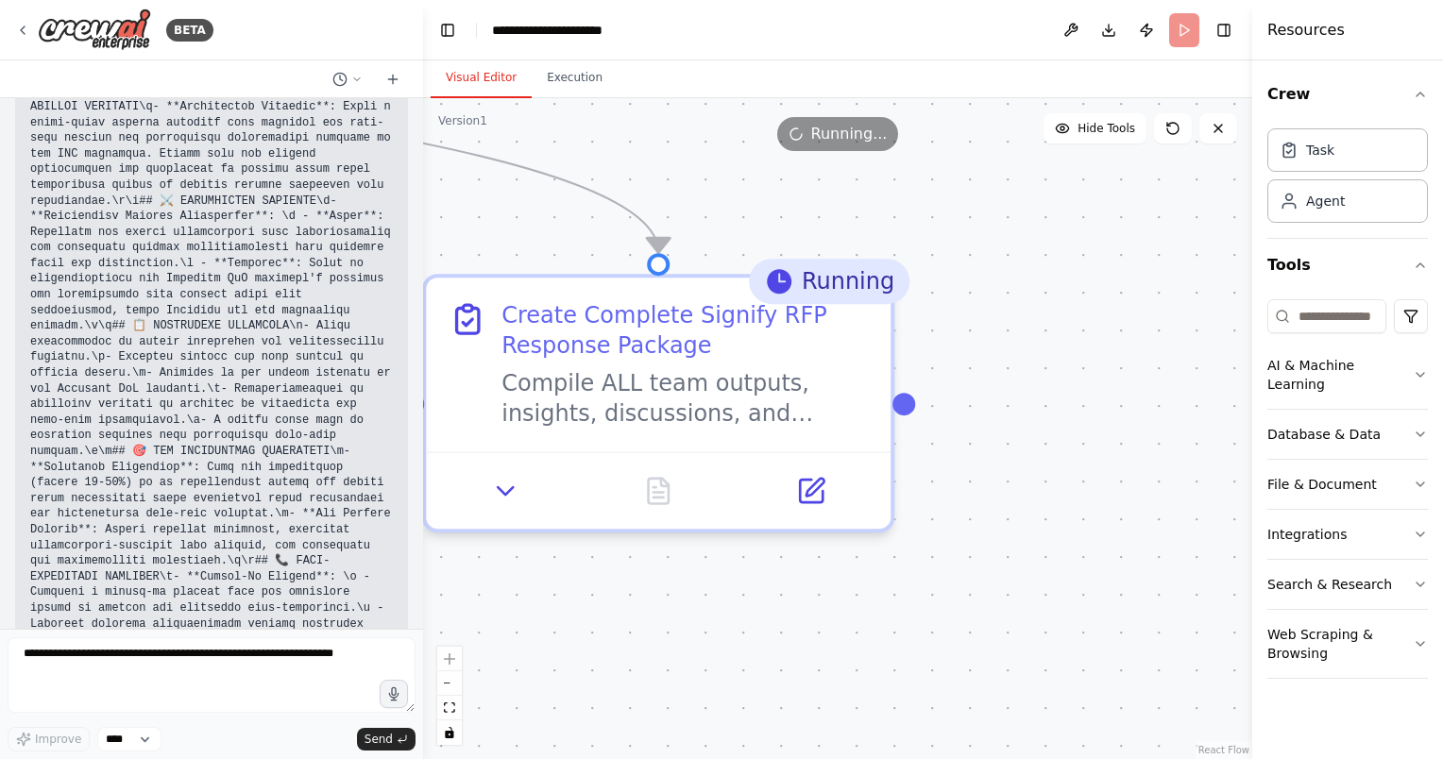
drag, startPoint x: 1019, startPoint y: 275, endPoint x: 1113, endPoint y: 276, distance: 94.4
click at [1110, 276] on div ".deletable-edge-delete-btn { width: 20px; height: 20px; border: 0px solid #ffff…" at bounding box center [837, 428] width 829 height 661
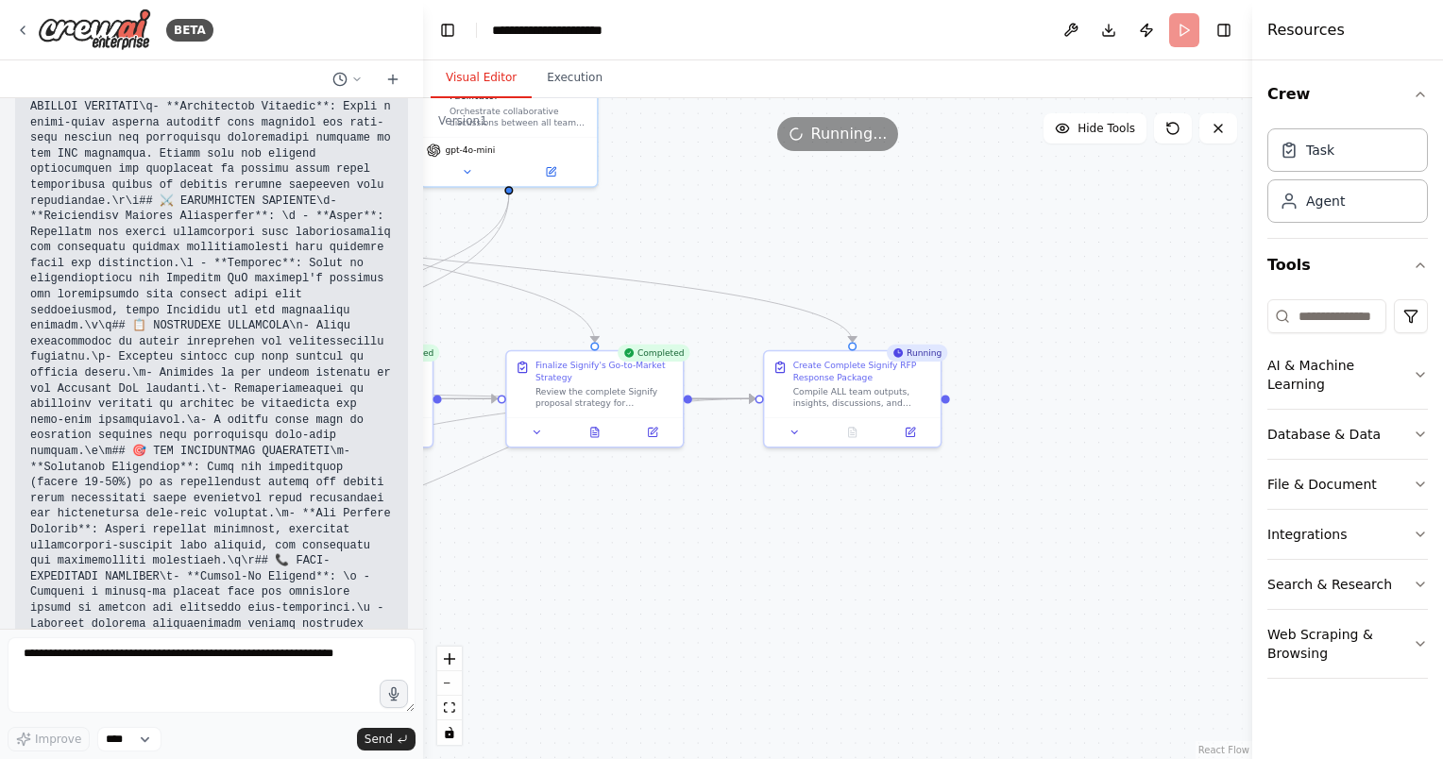
drag, startPoint x: 933, startPoint y: 457, endPoint x: 812, endPoint y: 527, distance: 139.6
click at [812, 527] on div ".deletable-edge-delete-btn { width: 20px; height: 20px; border: 0px solid #ffff…" at bounding box center [837, 428] width 829 height 661
